Goal: Transaction & Acquisition: Book appointment/travel/reservation

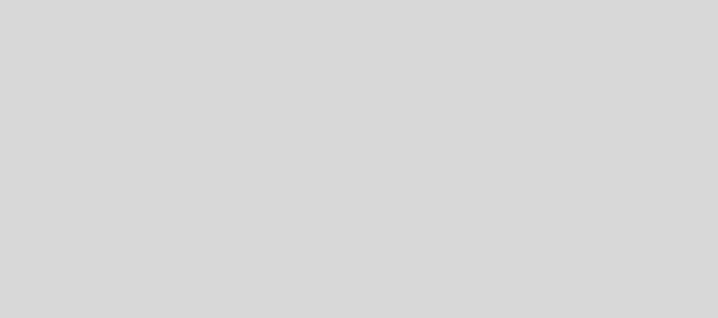
select select "pt"
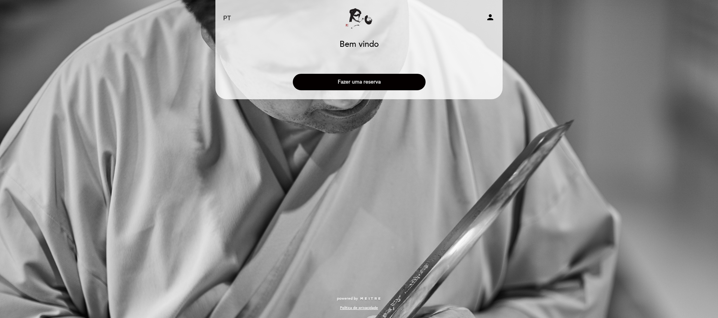
click at [352, 79] on button "Fazer uma reserva" at bounding box center [359, 82] width 133 height 16
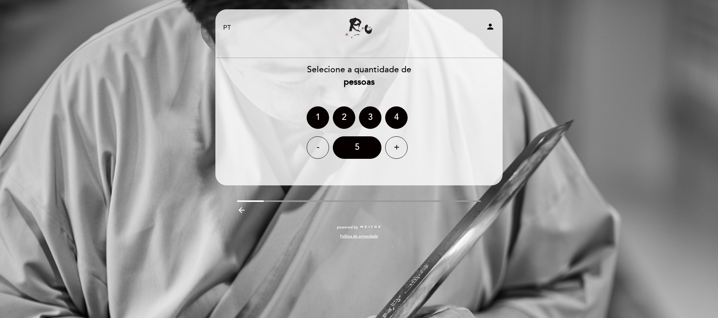
click at [396, 112] on div "4" at bounding box center [396, 117] width 22 height 22
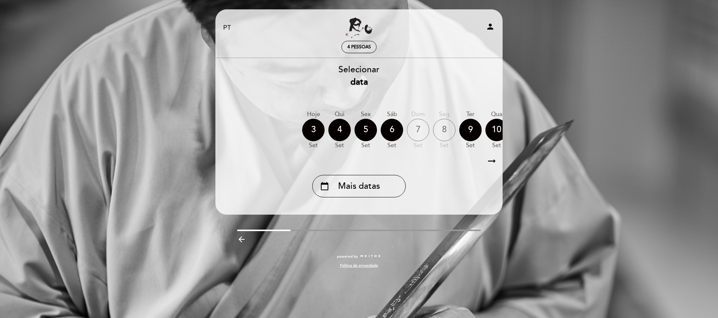
click at [418, 126] on div "7" at bounding box center [418, 130] width 22 height 22
click at [418, 129] on div "7" at bounding box center [418, 130] width 22 height 22
click at [398, 127] on div "6" at bounding box center [392, 130] width 22 height 22
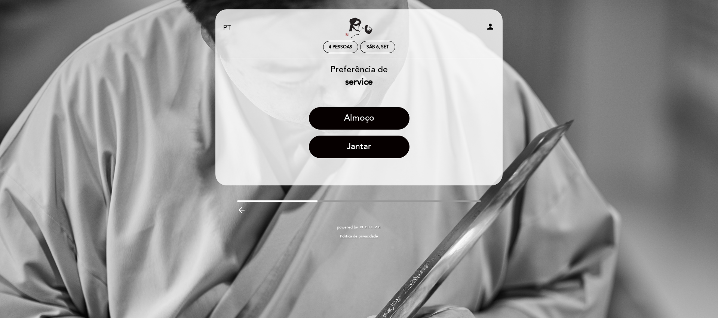
click at [158, 35] on div "EN ES PT Ryo person 4 pessoas Sáb 6, set Bem vindo Bem vindo, Mudar usuário" at bounding box center [359, 159] width 718 height 318
click at [245, 210] on icon "arrow_backward" at bounding box center [241, 209] width 9 height 9
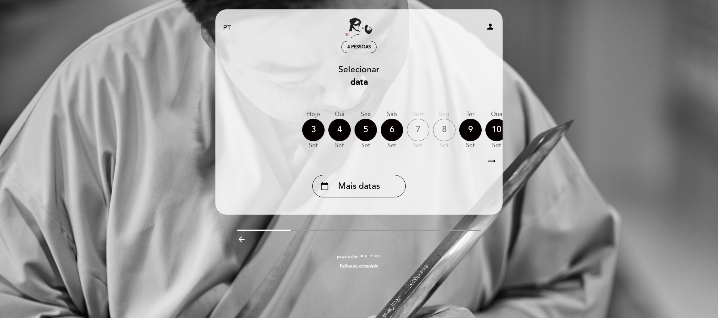
click at [452, 129] on div "8" at bounding box center [444, 130] width 22 height 22
click at [445, 127] on div "8" at bounding box center [444, 130] width 22 height 22
click at [417, 126] on div "7" at bounding box center [418, 130] width 22 height 22
